Goal: Task Accomplishment & Management: Use online tool/utility

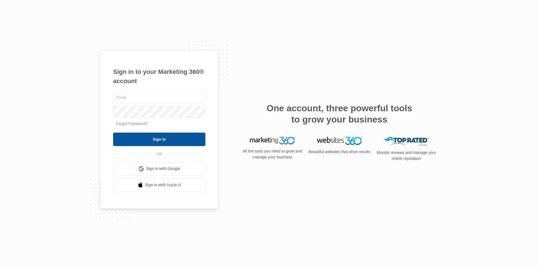
type input "[EMAIL_ADDRESS][DOMAIN_NAME]"
click at [175, 139] on input "Sign In" at bounding box center [159, 140] width 92 height 14
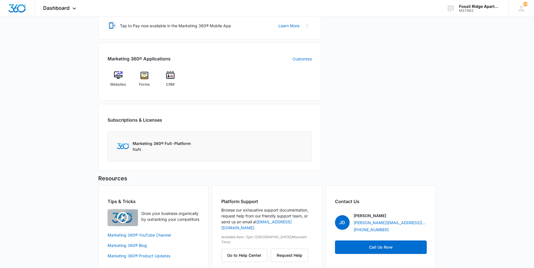
scroll to position [197, 0]
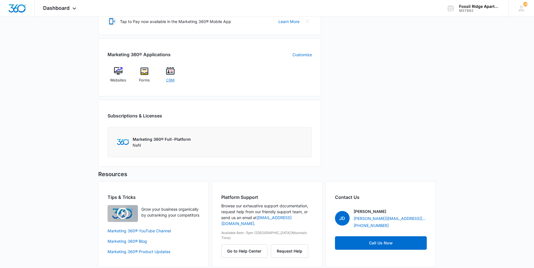
click at [166, 78] on span "CRM" at bounding box center [170, 81] width 8 height 6
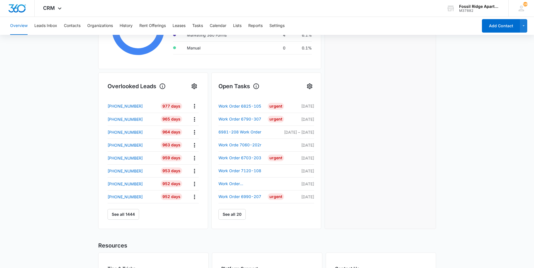
scroll to position [141, 0]
click at [231, 217] on link "See all 20" at bounding box center [231, 214] width 27 height 11
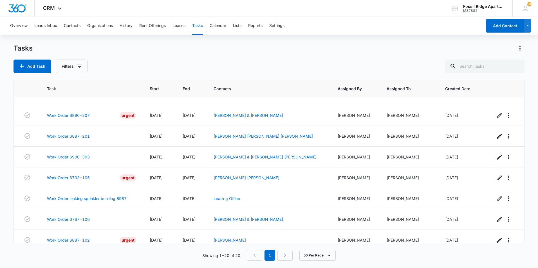
scroll to position [273, 0]
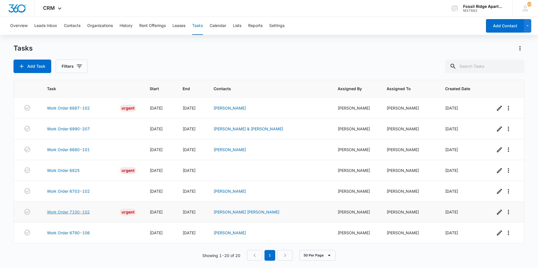
click at [79, 210] on link "Work Order 7100-102" at bounding box center [68, 212] width 43 height 6
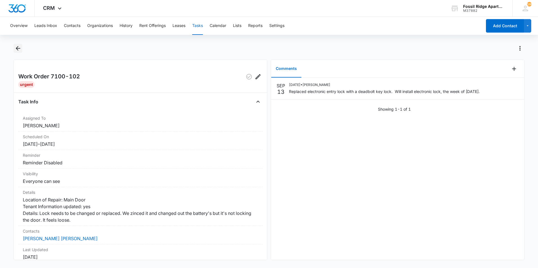
click at [17, 50] on icon "Back" at bounding box center [18, 48] width 7 height 7
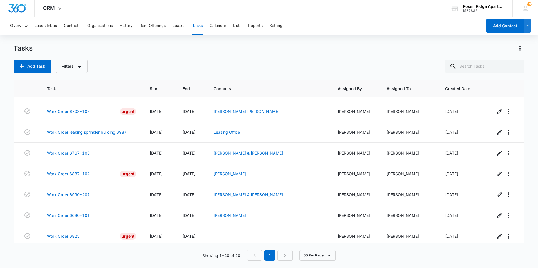
scroll to position [273, 0]
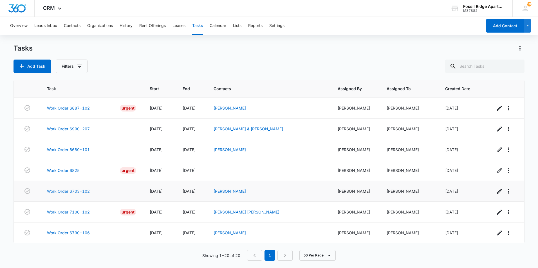
click at [75, 191] on link "Work Order 6703-102" at bounding box center [68, 191] width 43 height 6
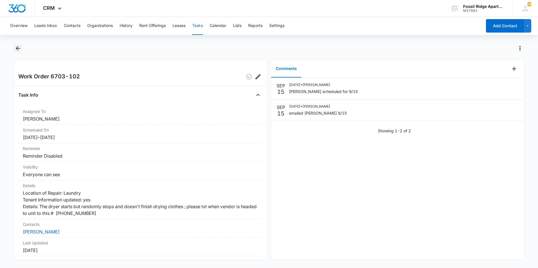
click at [15, 49] on icon "Back" at bounding box center [18, 48] width 7 height 7
